Goal: Transaction & Acquisition: Purchase product/service

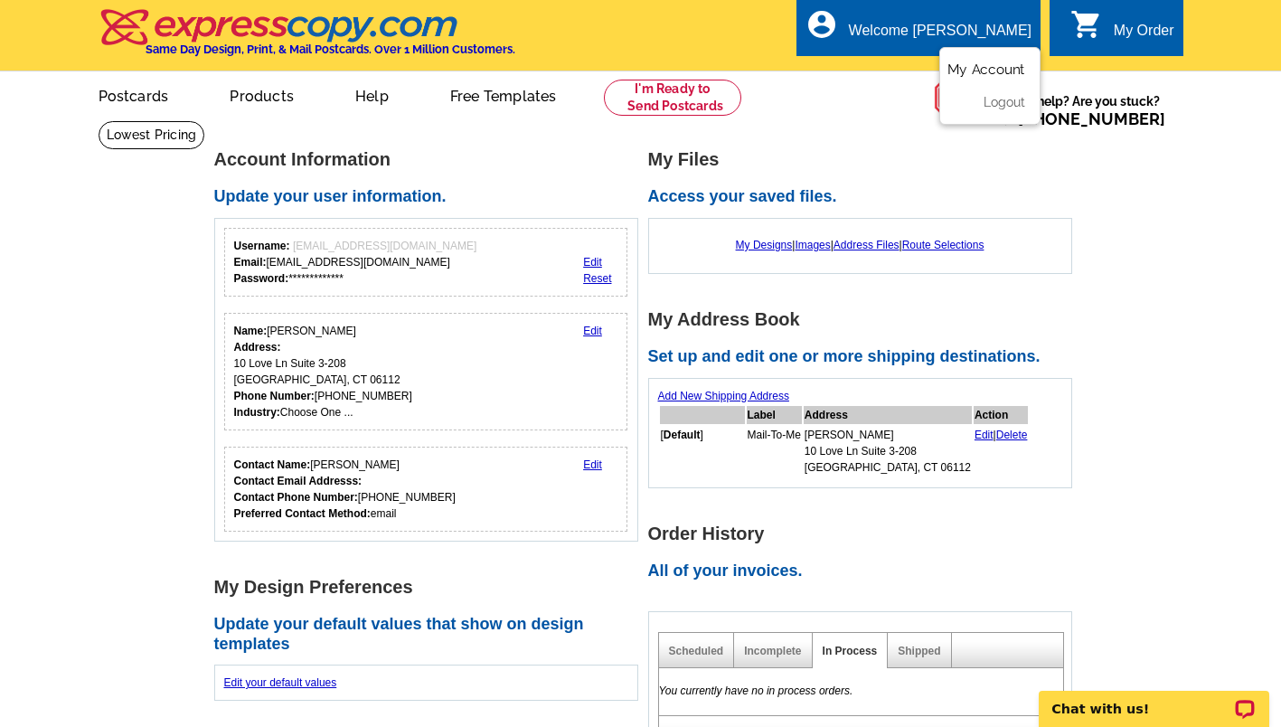
click at [984, 66] on link "My Account" at bounding box center [986, 69] width 78 height 16
click at [979, 62] on ul "My Account Logout" at bounding box center [989, 86] width 101 height 78
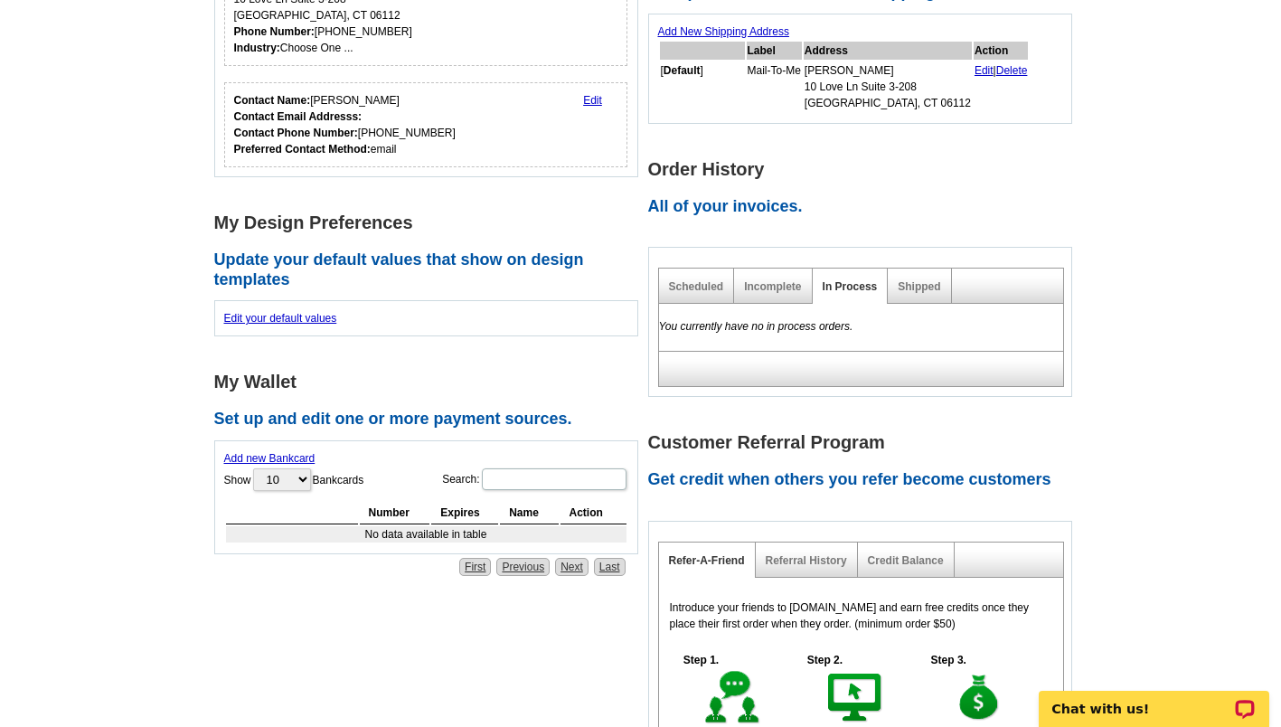
scroll to position [363, 0]
click at [766, 286] on link "Incomplete" at bounding box center [772, 287] width 57 height 13
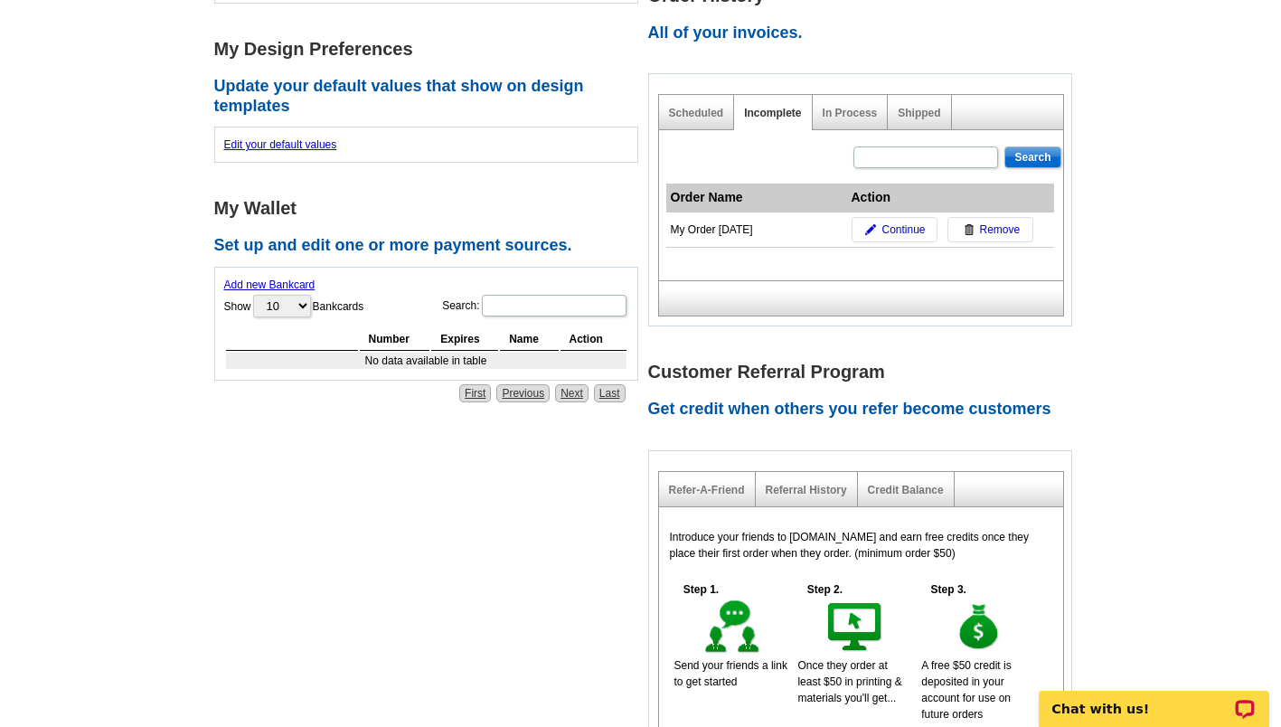
scroll to position [541, 0]
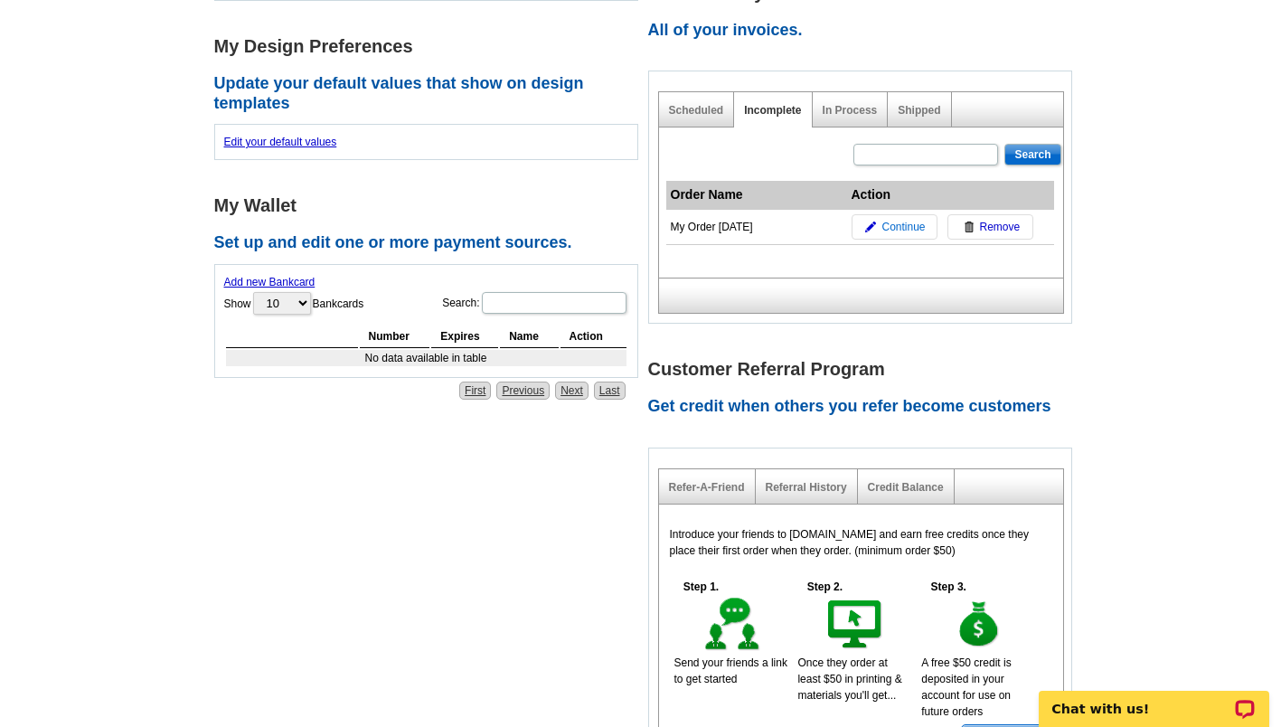
click at [900, 229] on span "Continue" at bounding box center [902, 227] width 43 height 16
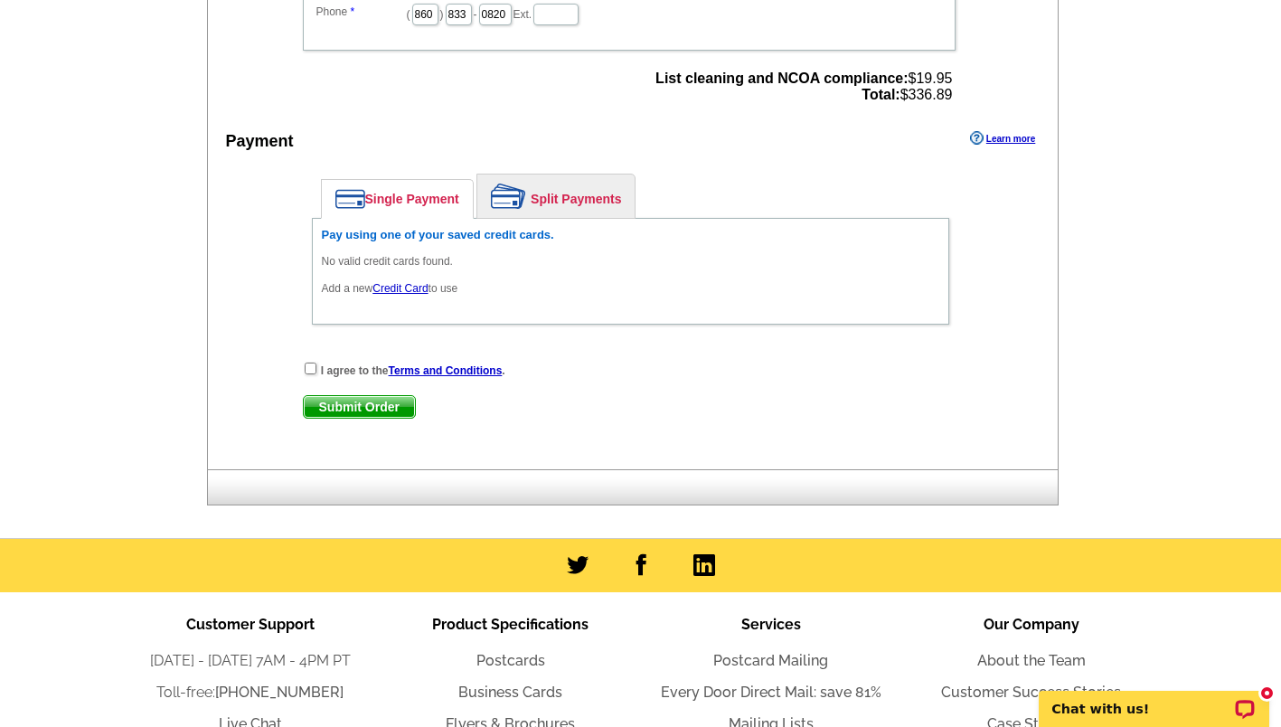
scroll to position [966, 0]
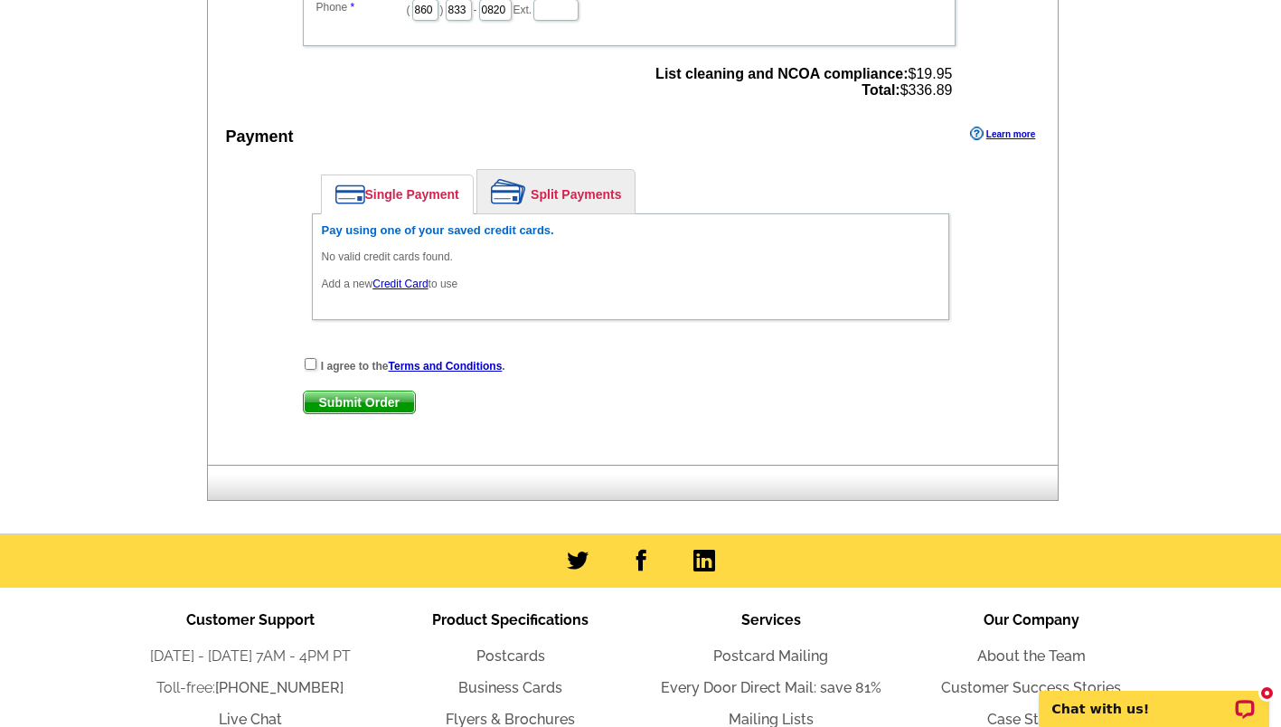
click at [399, 195] on link "Single Payment" at bounding box center [397, 194] width 151 height 38
click at [306, 369] on input "checkbox" at bounding box center [311, 364] width 12 height 12
checkbox input "true"
click at [361, 409] on span "Submit Order" at bounding box center [359, 402] width 111 height 22
click at [357, 406] on span "Submit Order" at bounding box center [359, 402] width 111 height 22
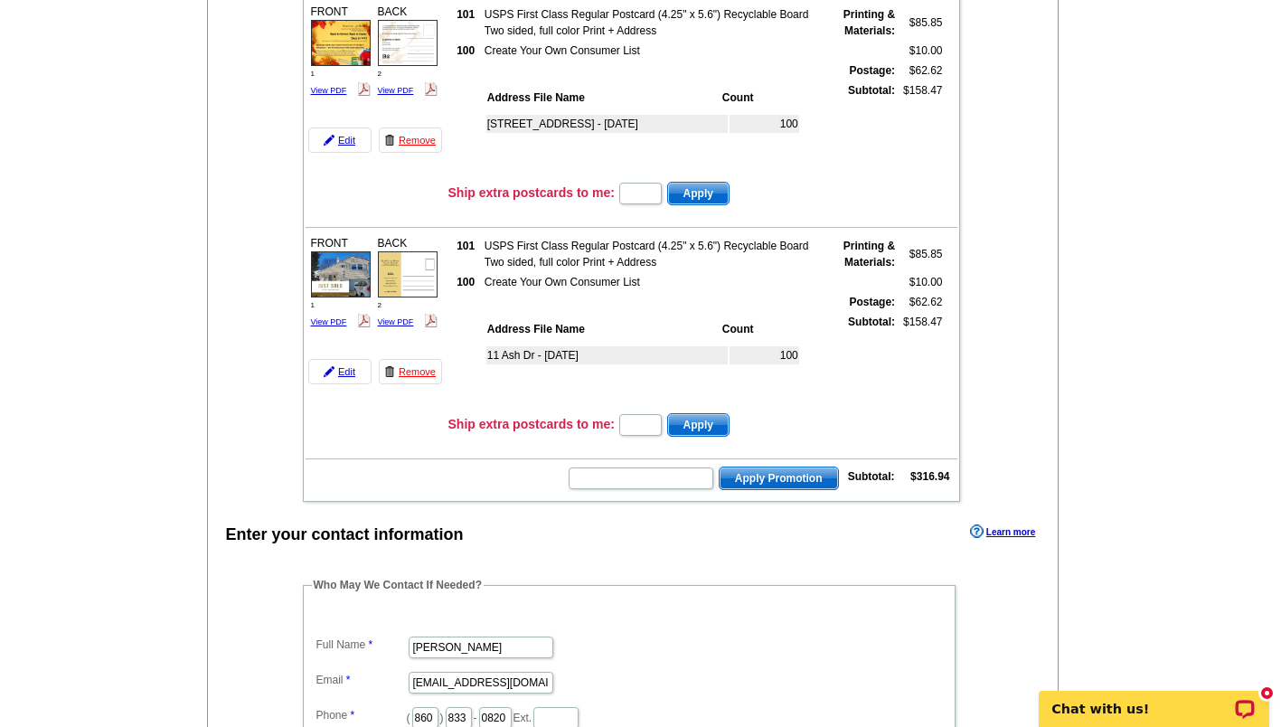
scroll to position [0, 0]
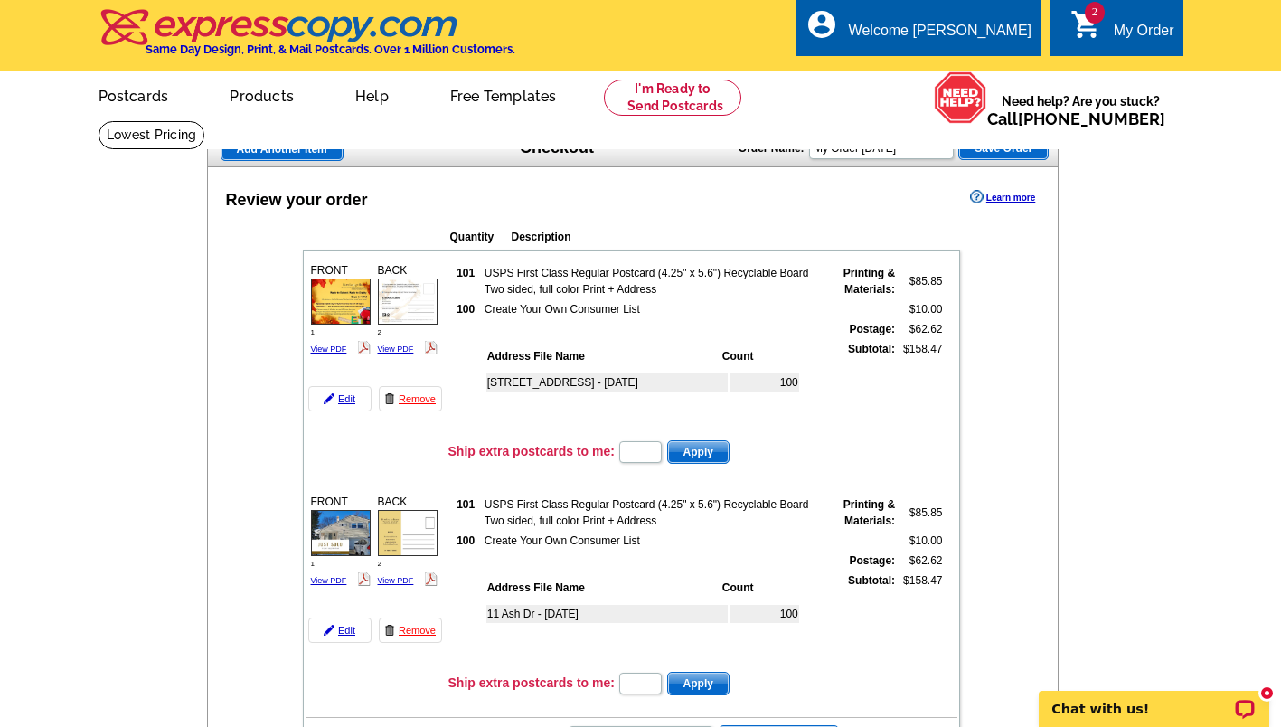
click at [1110, 36] on link "2 shopping_cart My Order" at bounding box center [1122, 31] width 104 height 23
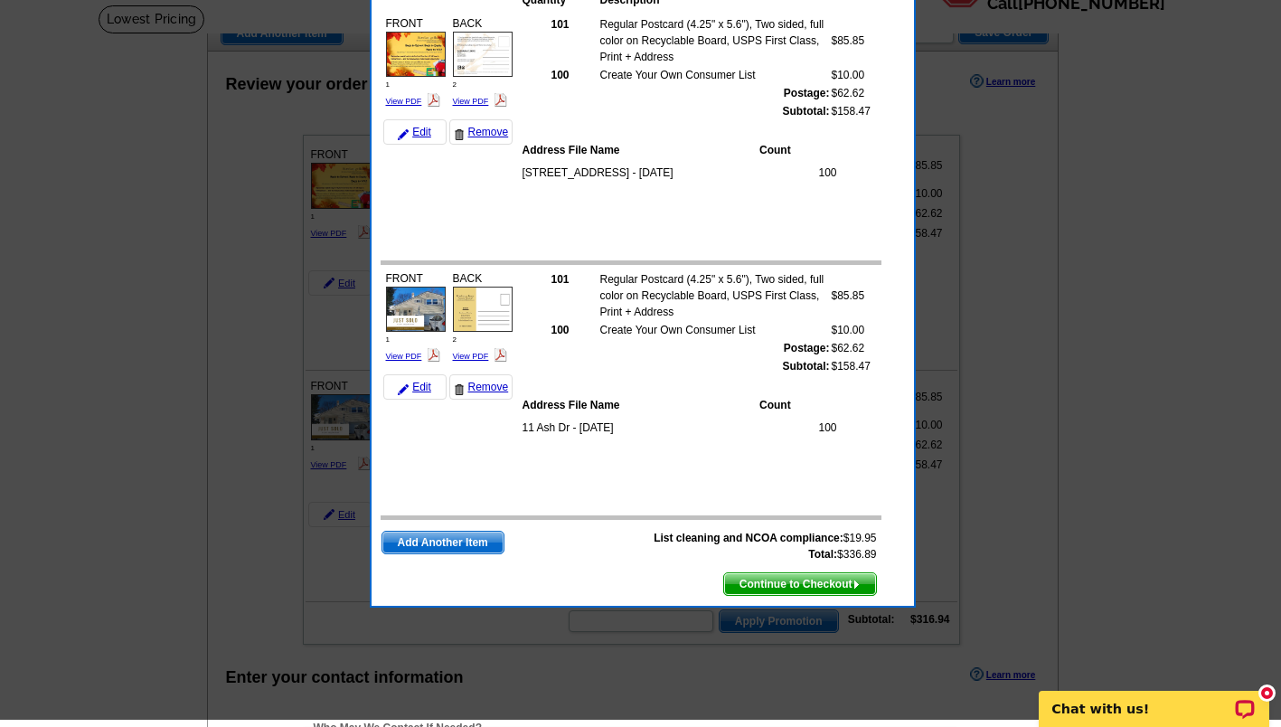
scroll to position [132, 0]
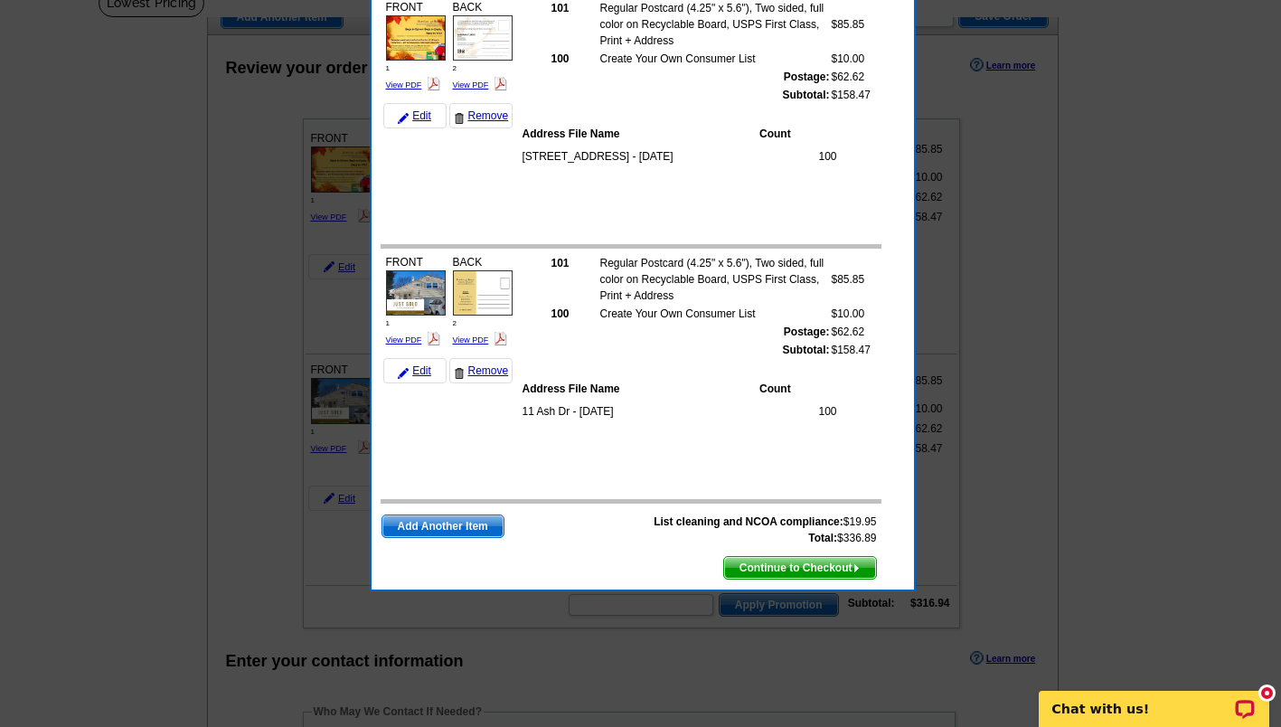
click at [813, 568] on span "Continue to Checkout" at bounding box center [800, 568] width 152 height 22
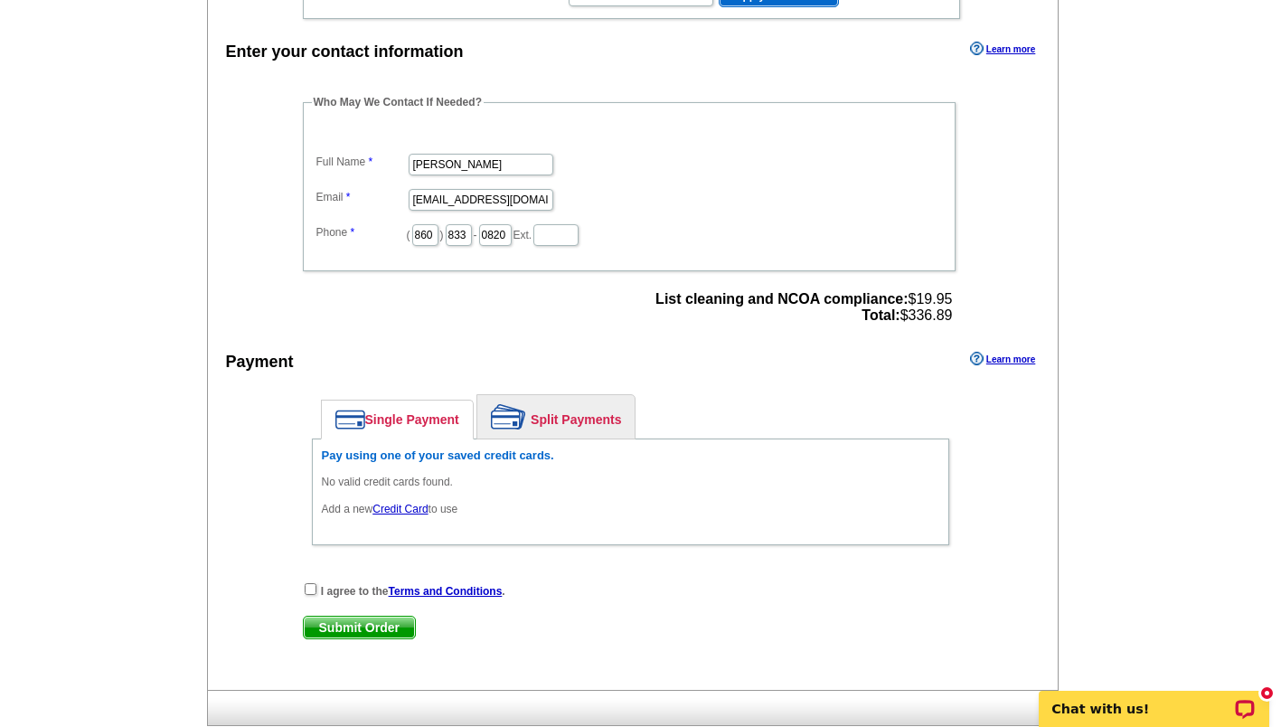
scroll to position [739, 0]
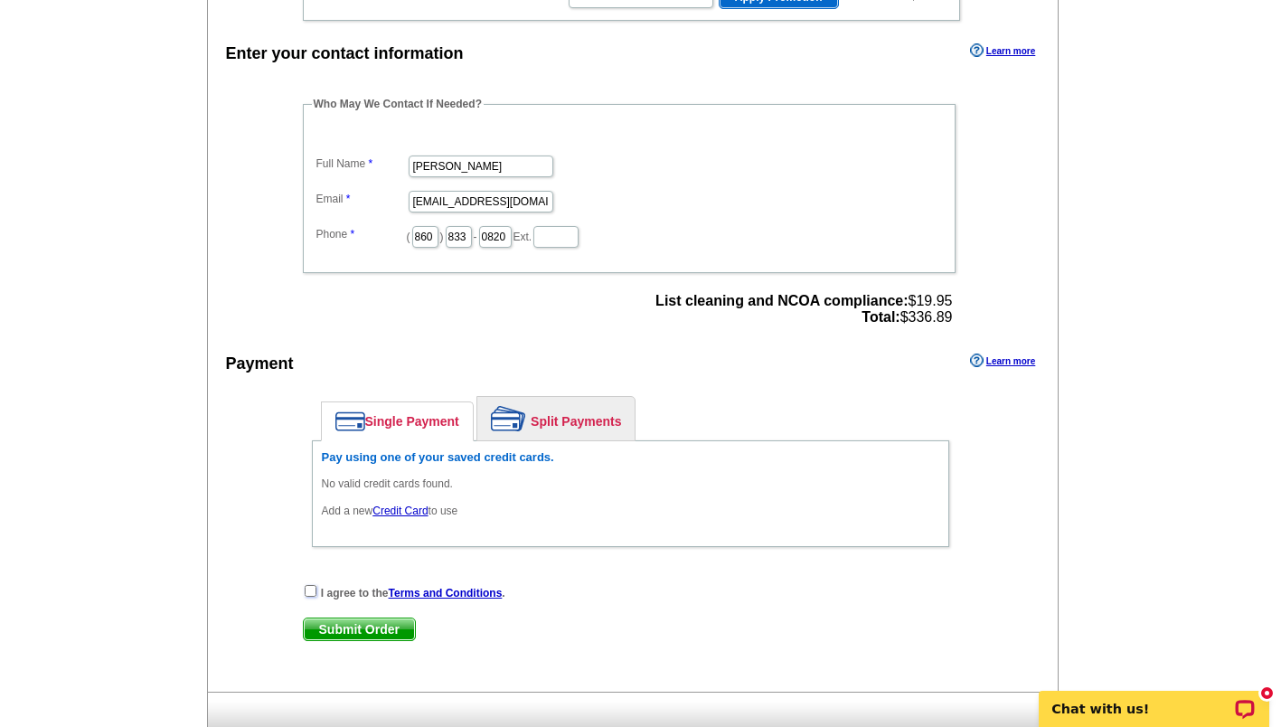
click at [311, 588] on input "checkbox" at bounding box center [311, 591] width 12 height 12
checkbox input "true"
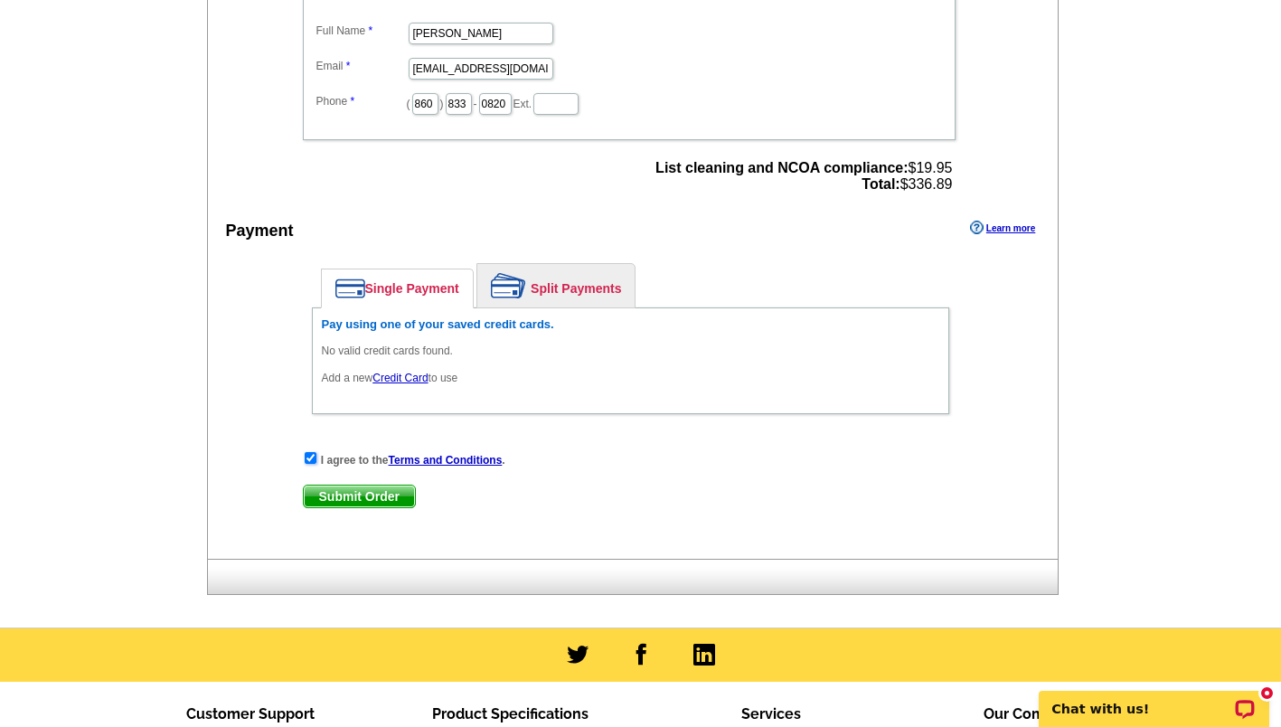
scroll to position [871, 0]
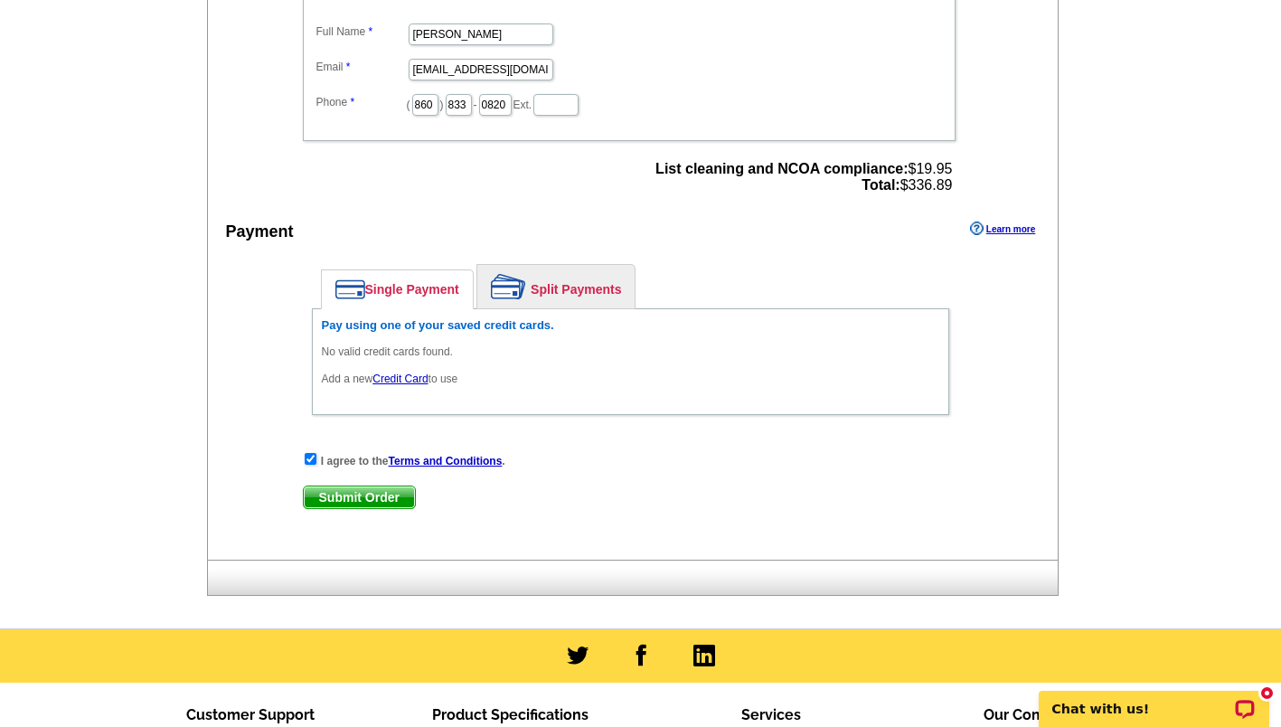
click at [405, 383] on link "Credit Card" at bounding box center [399, 378] width 55 height 13
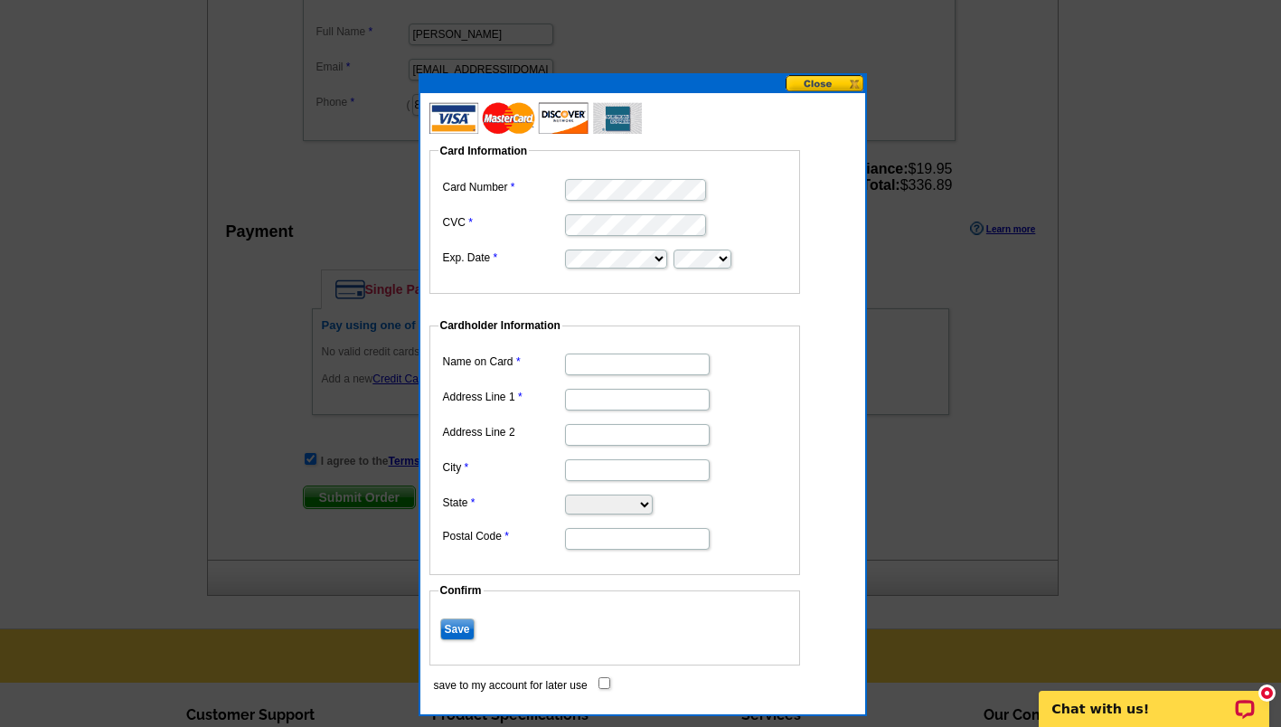
scroll to position [0, 0]
click at [580, 365] on input "Name on Card" at bounding box center [637, 364] width 145 height 22
type input "Elite Legacy Realty LLC"
click at [598, 391] on input "Address Line 1" at bounding box center [637, 400] width 145 height 22
type input "10 LOVE LN 3-208"
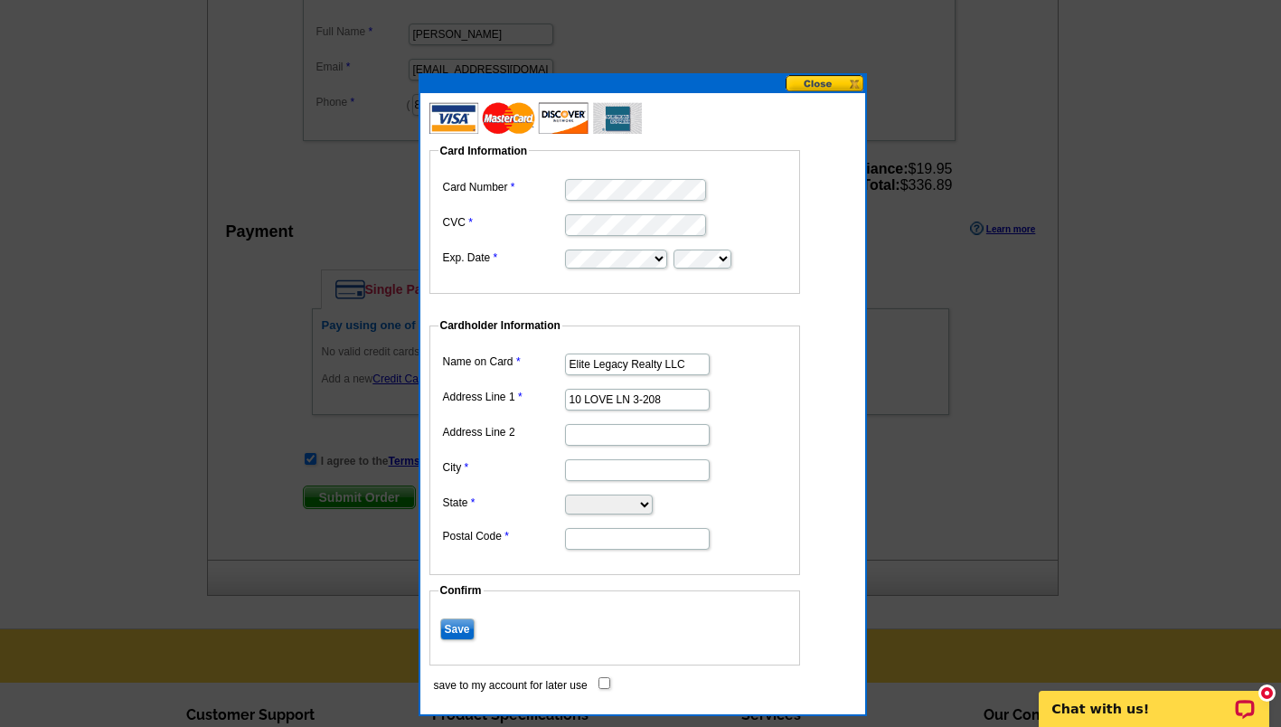
type input "HARTFORD"
select select "CT"
type input "06112"
click at [462, 635] on input "Save" at bounding box center [457, 629] width 34 height 22
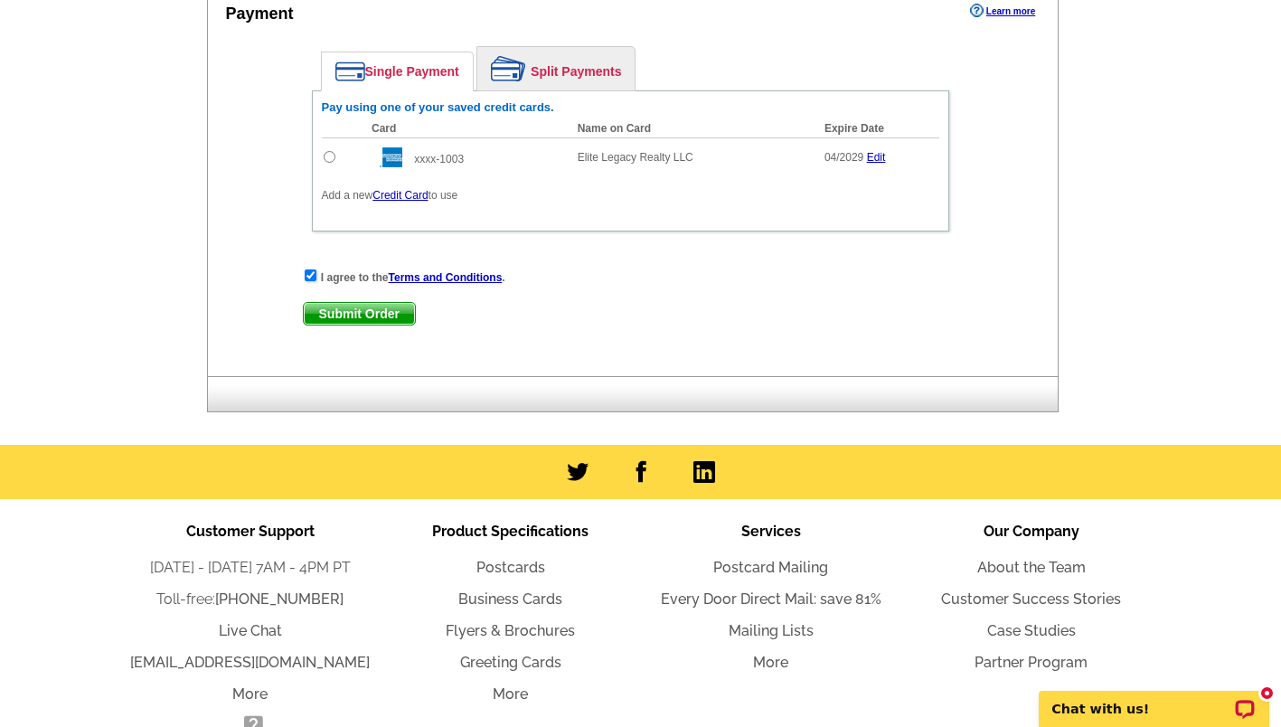
scroll to position [1093, 0]
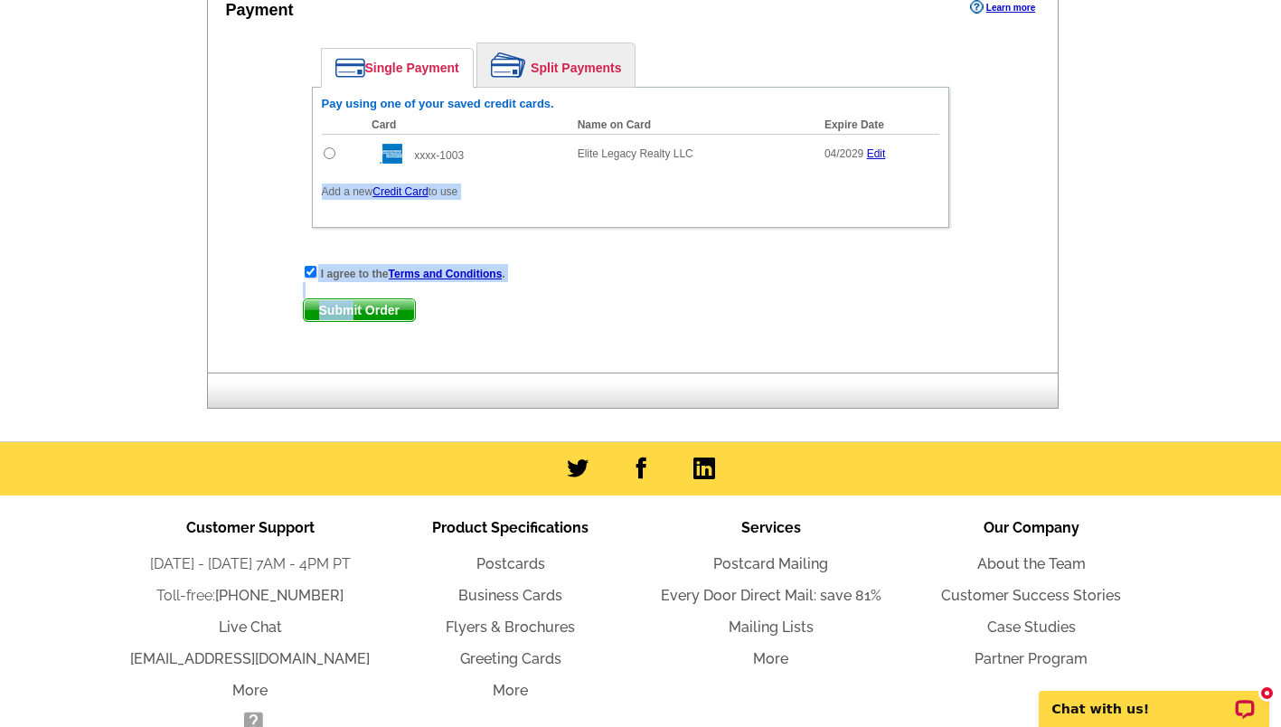
drag, startPoint x: 354, startPoint y: 313, endPoint x: 320, endPoint y: 197, distance: 120.7
click at [320, 197] on div "Enter your contact information Learn more Who May We Contact If Needed? Full Na…" at bounding box center [633, 28] width 851 height 687
drag, startPoint x: 320, startPoint y: 197, endPoint x: 328, endPoint y: 161, distance: 37.1
click at [328, 159] on input "radio" at bounding box center [330, 153] width 12 height 12
radio input "true"
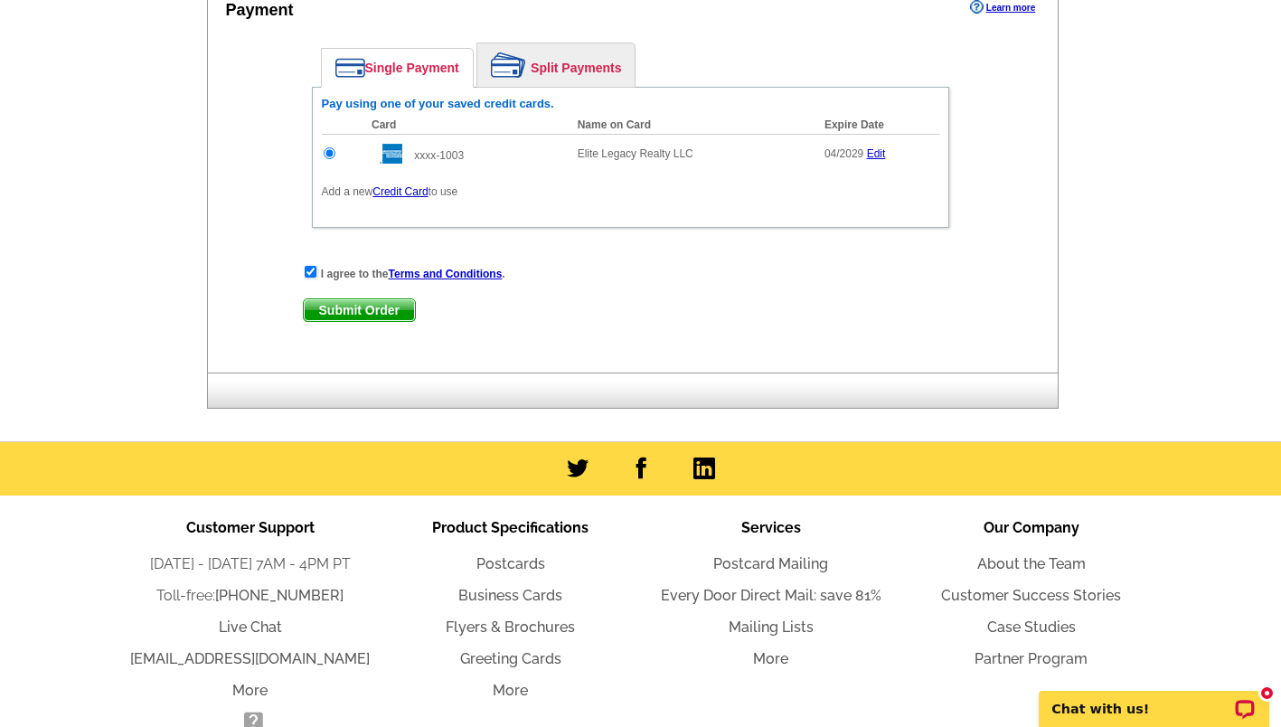
click at [372, 310] on span "Submit Order" at bounding box center [359, 310] width 111 height 22
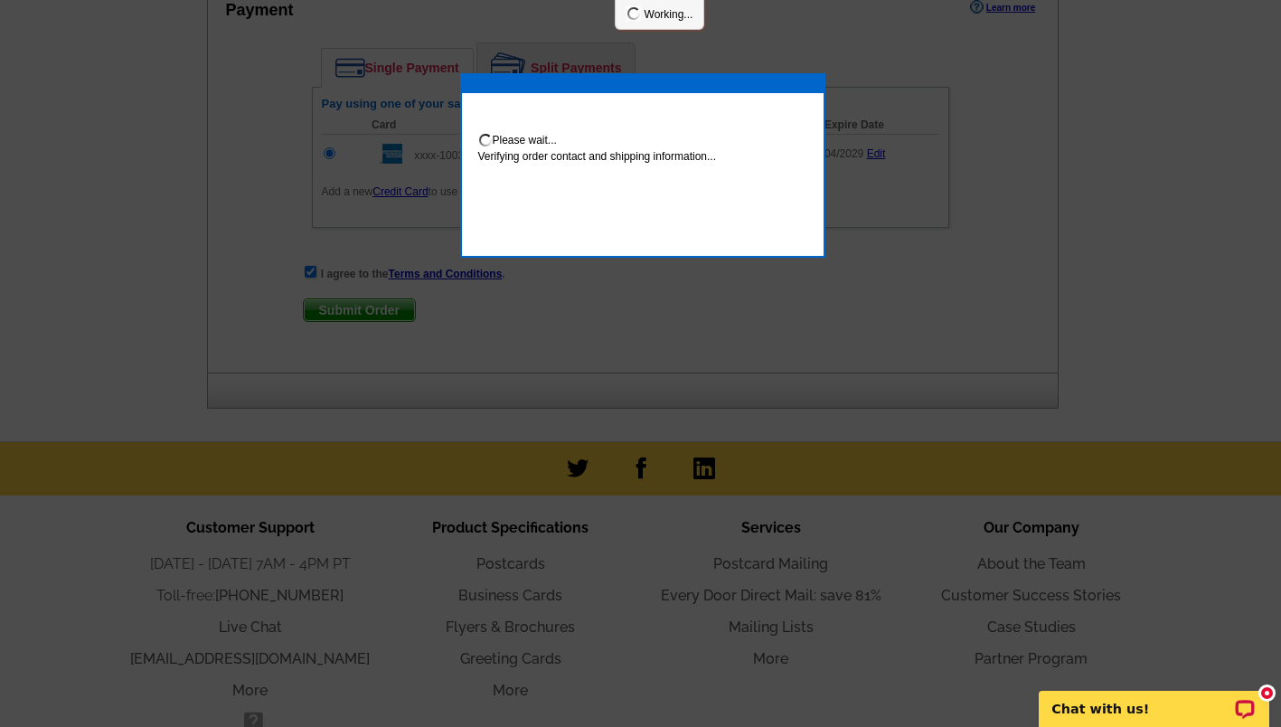
scroll to position [1184, 0]
